Goal: Task Accomplishment & Management: Use online tool/utility

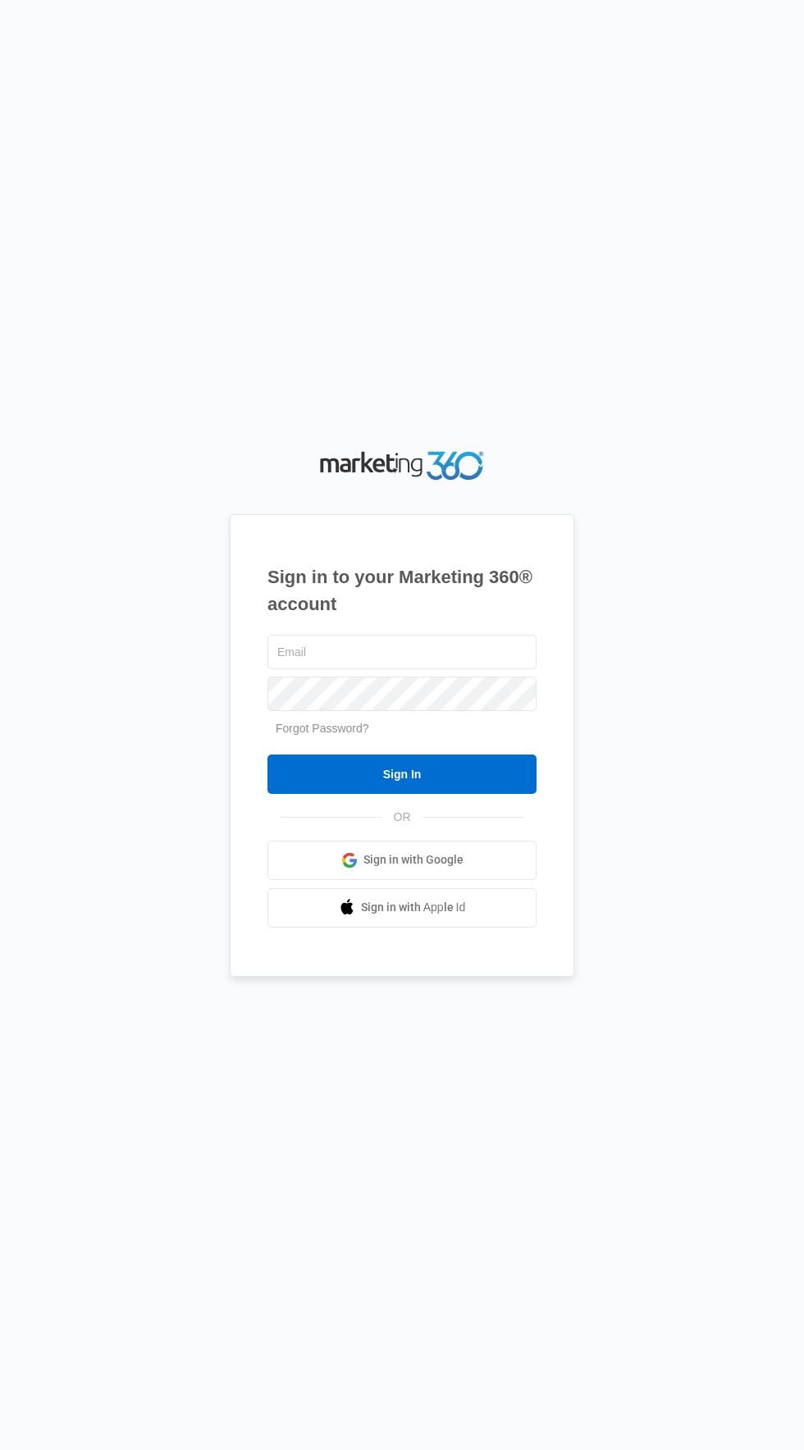
click at [477, 618] on h1 "Sign in to your Marketing 360® account" at bounding box center [401, 591] width 269 height 54
click at [473, 669] on input "text" at bounding box center [401, 652] width 269 height 34
type input "gwmaintenancemgr@vintage-corp.com"
click at [267, 755] on input "Sign In" at bounding box center [401, 774] width 269 height 39
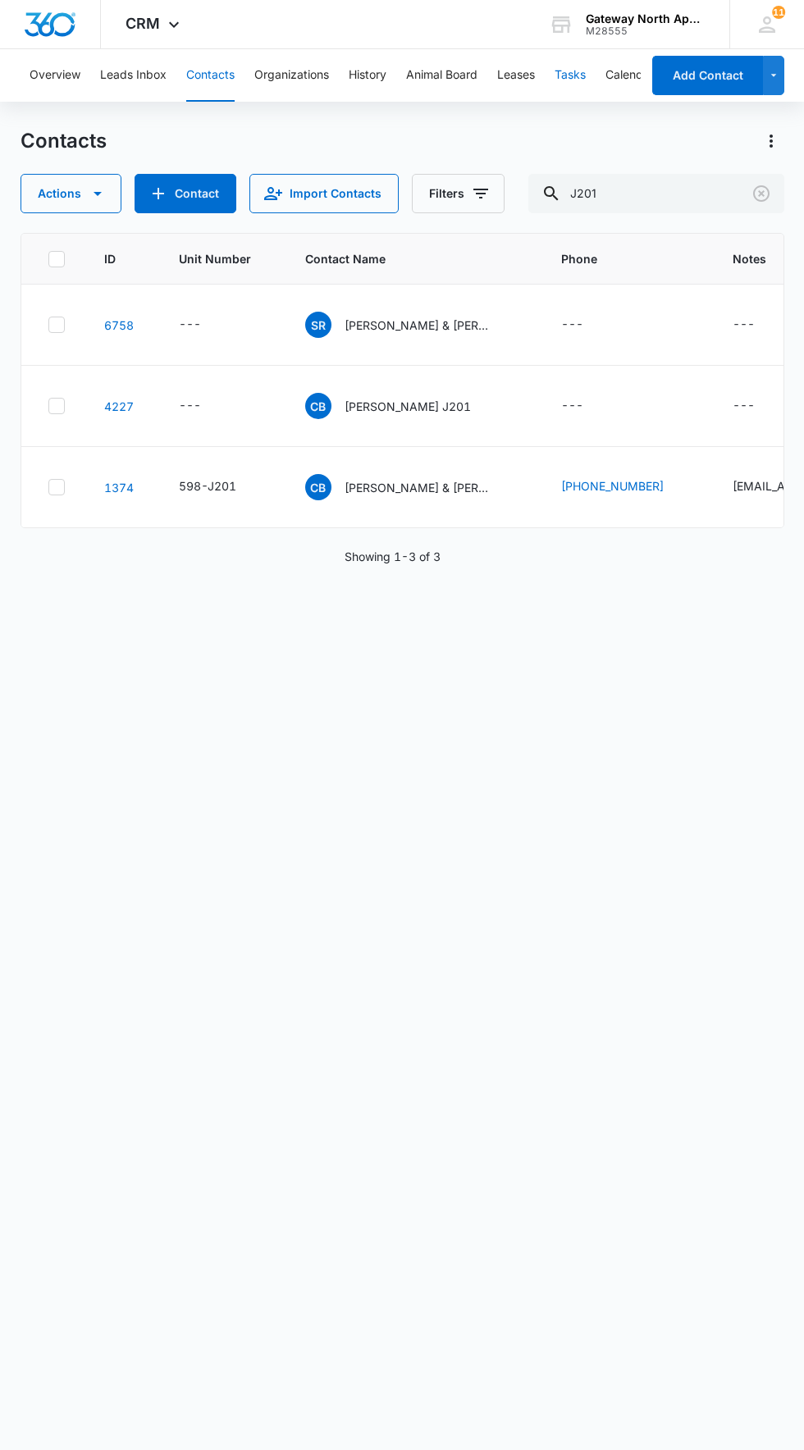
click at [583, 76] on button "Tasks" at bounding box center [570, 75] width 31 height 53
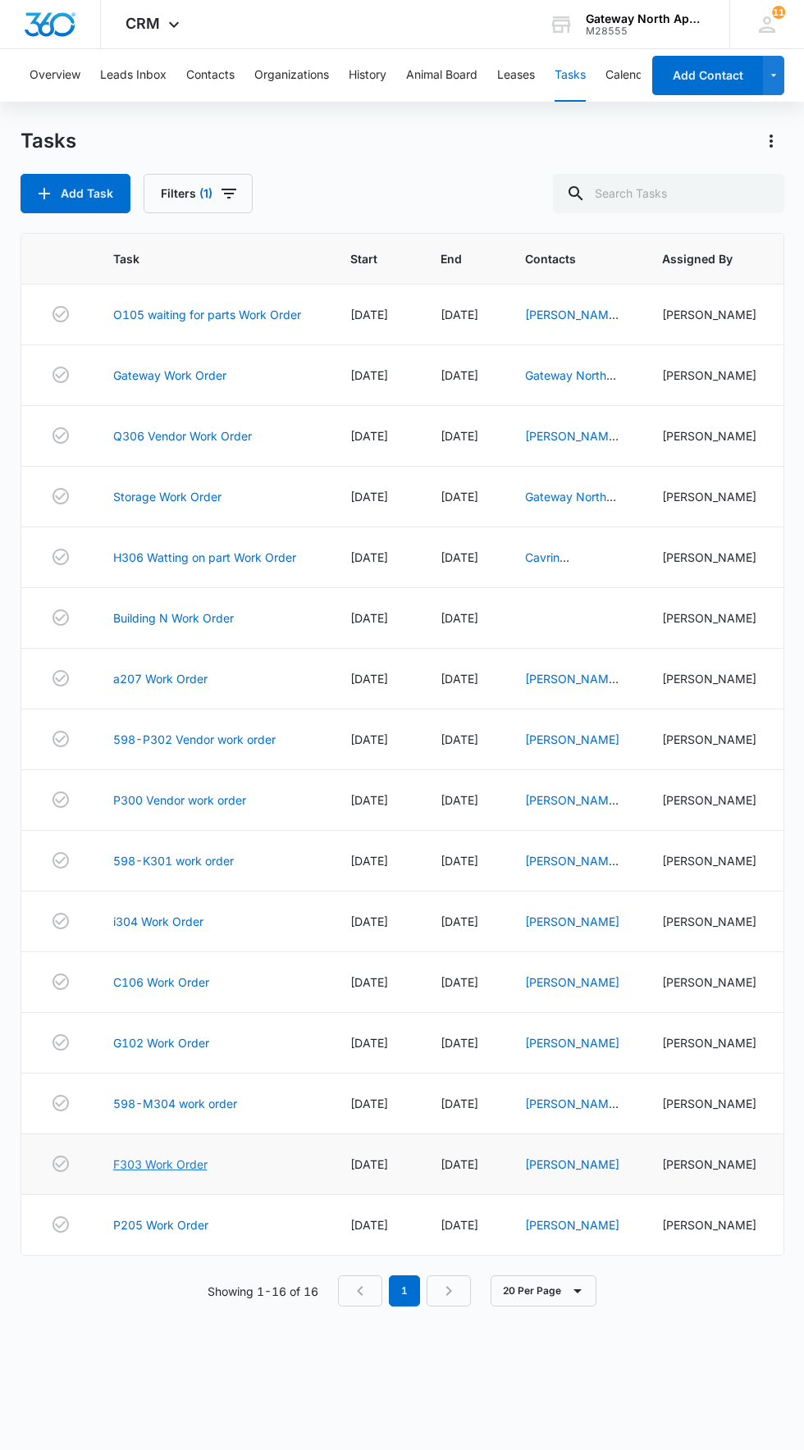
click at [187, 1167] on link "F303 Work Order" at bounding box center [160, 1164] width 94 height 17
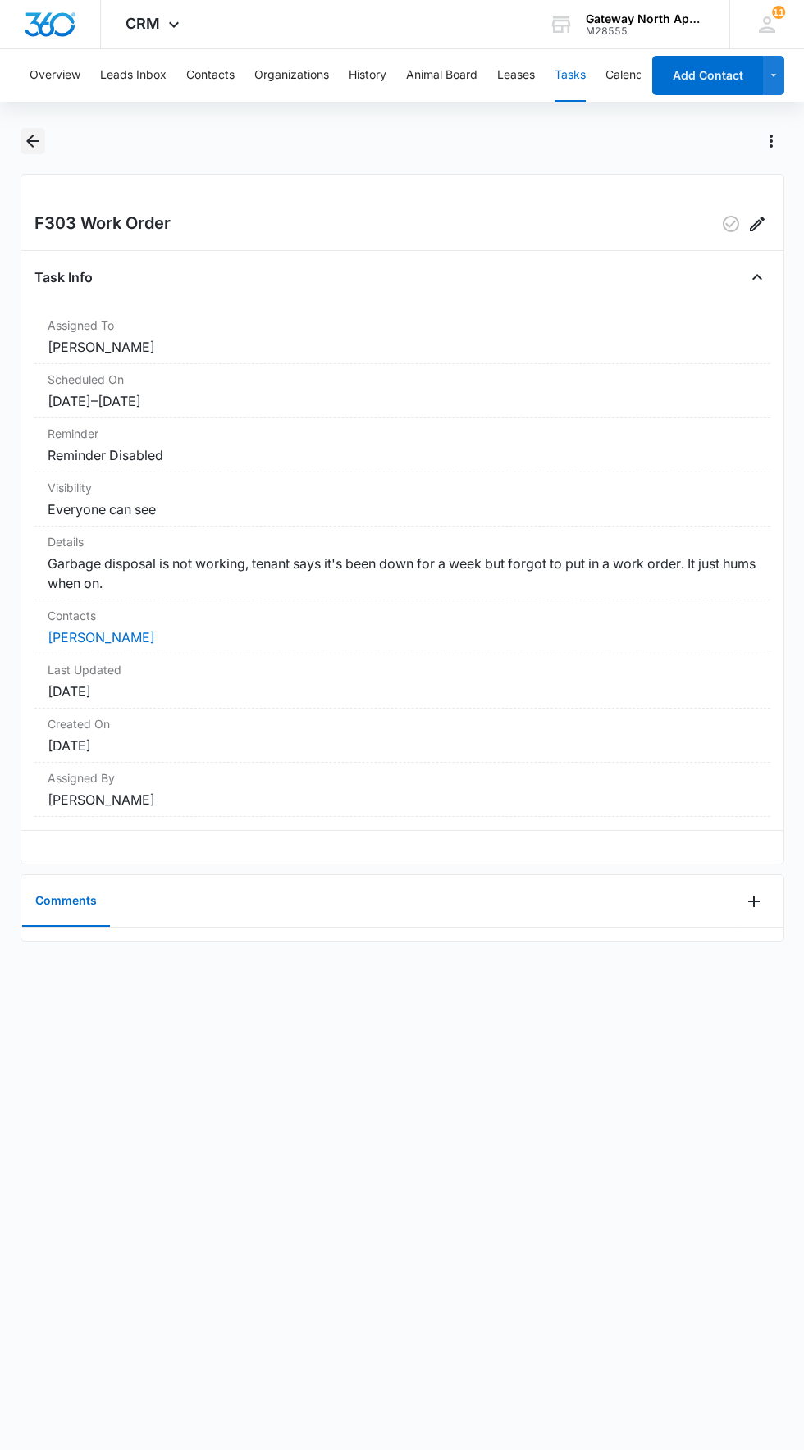
click at [32, 141] on icon "Back" at bounding box center [32, 141] width 13 height 13
